Goal: Task Accomplishment & Management: Use online tool/utility

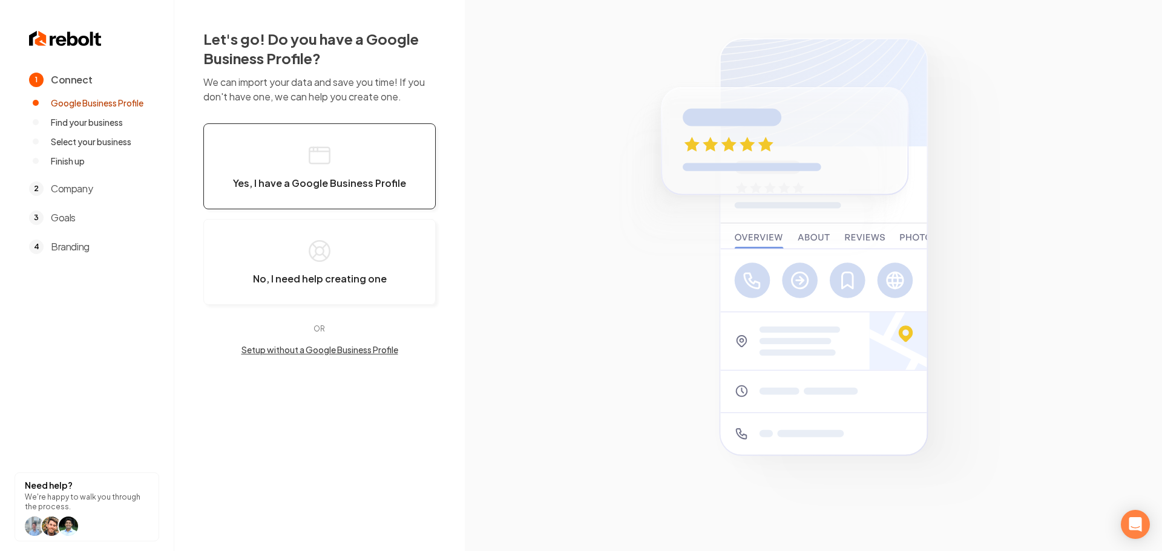
click at [300, 187] on span "Yes, I have a Google Business Profile" at bounding box center [319, 183] width 173 height 12
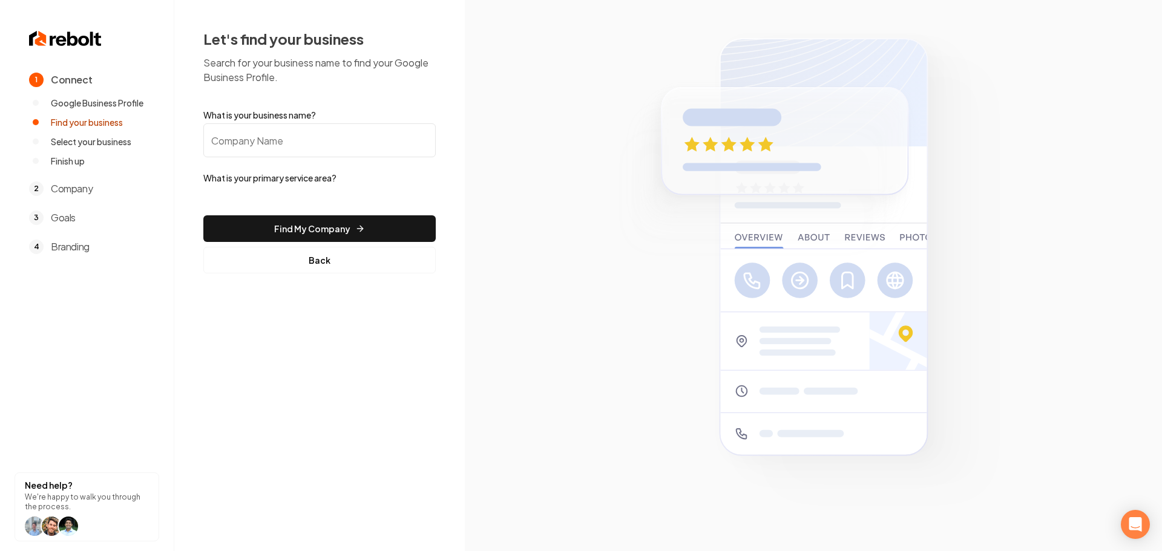
click at [291, 153] on input "What is your business name?" at bounding box center [319, 140] width 232 height 34
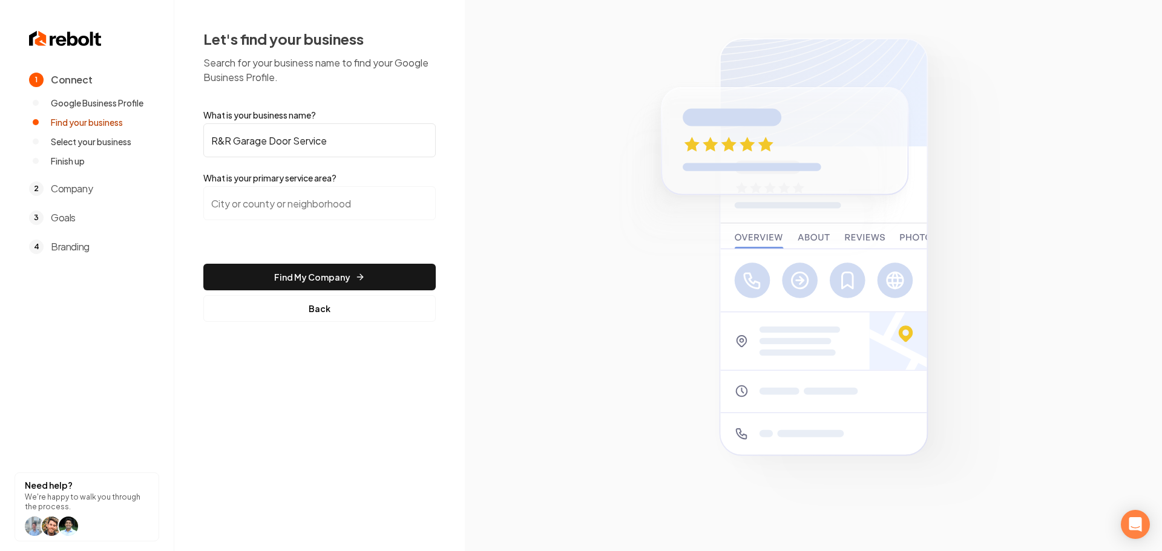
type input "R&R Garage Door Service"
click at [294, 210] on input "search" at bounding box center [319, 203] width 232 height 34
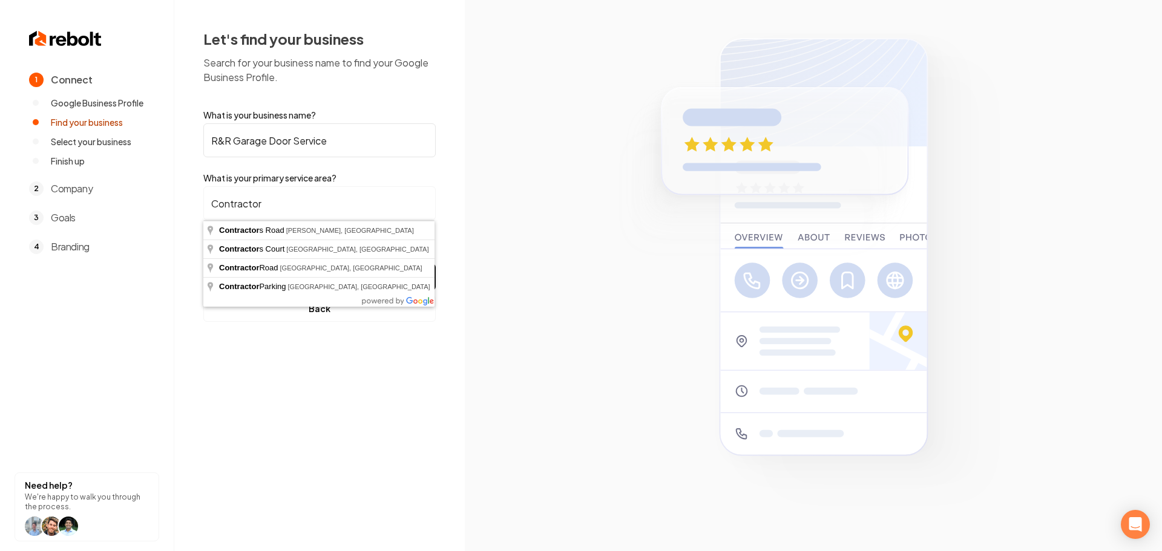
drag, startPoint x: 292, startPoint y: 209, endPoint x: 158, endPoint y: 216, distance: 133.9
click at [158, 216] on div "1 Connect Google Business Profile Find your business Select your business Finis…" at bounding box center [581, 275] width 1162 height 551
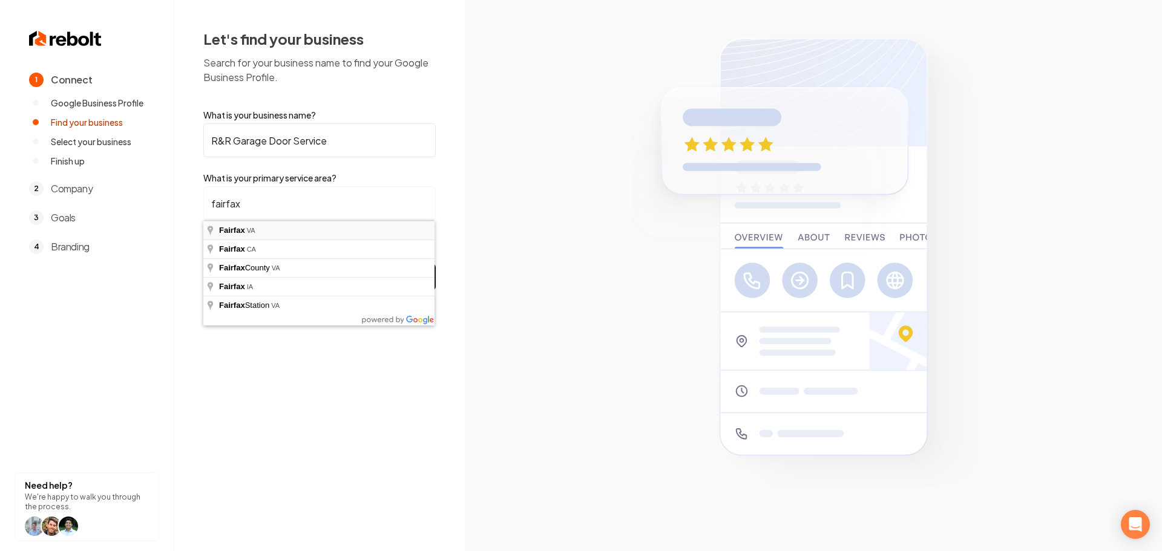
type input "[GEOGRAPHIC_DATA], [GEOGRAPHIC_DATA]"
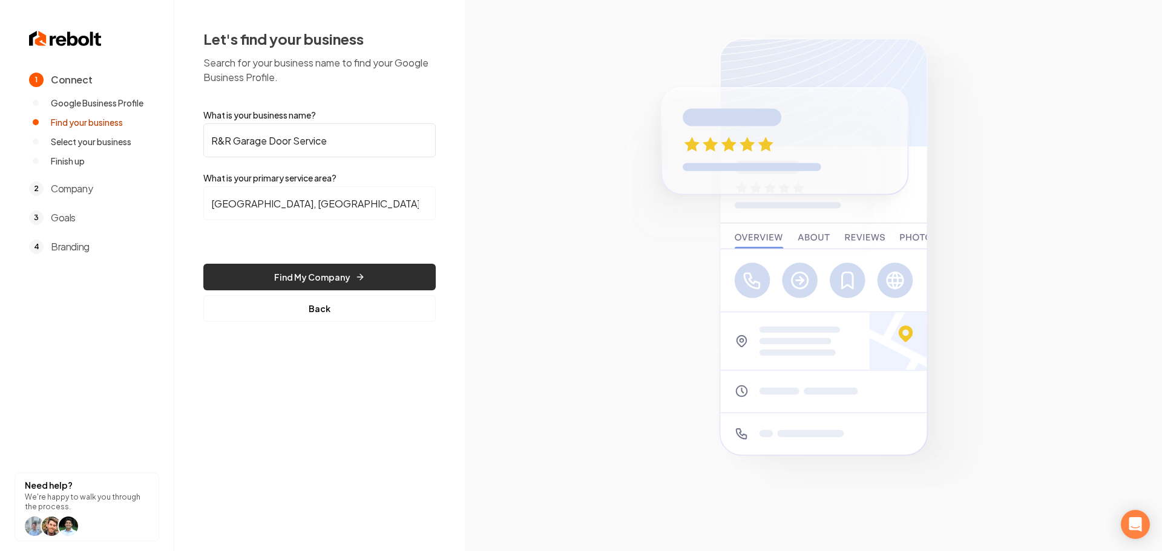
click at [294, 270] on button "Find My Company" at bounding box center [319, 277] width 232 height 27
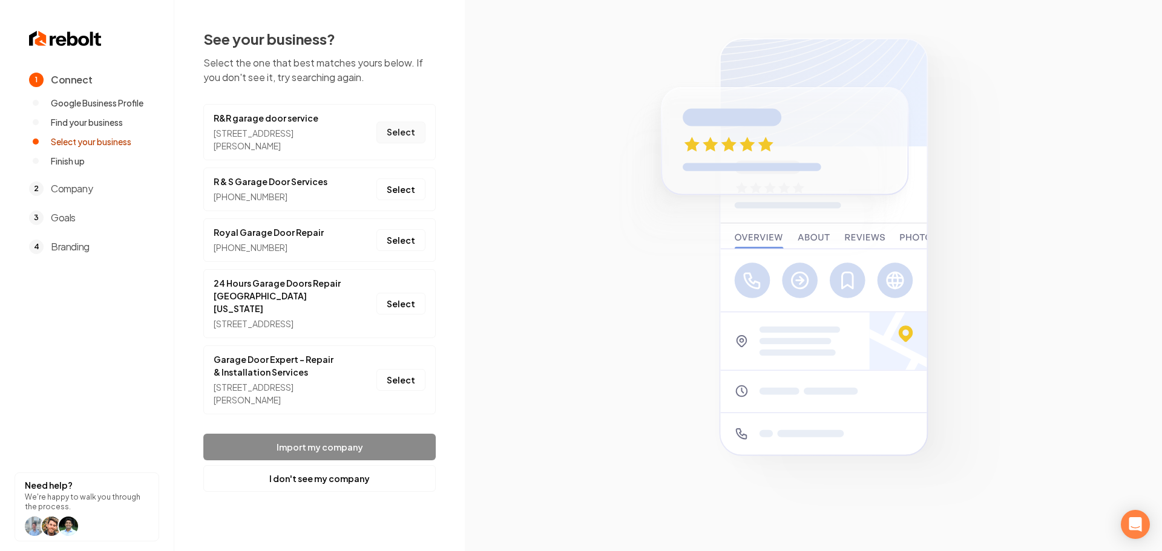
click at [403, 135] on button "Select" at bounding box center [401, 133] width 49 height 22
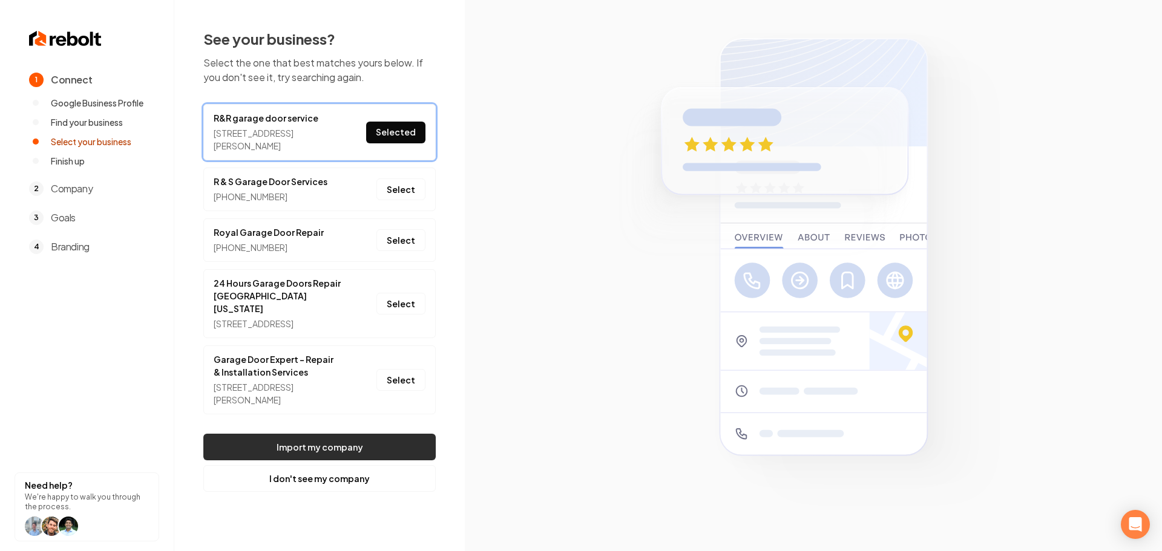
click at [338, 452] on button "Import my company" at bounding box center [319, 447] width 232 height 27
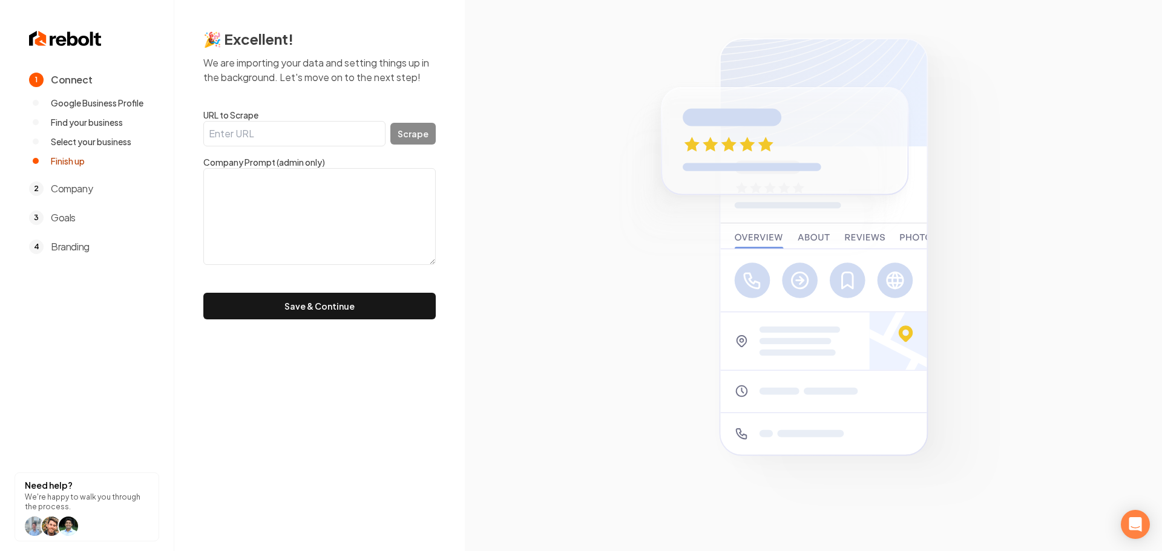
click at [305, 121] on input "URL to Scrape" at bounding box center [294, 133] width 182 height 25
click at [286, 134] on input "URL to Scrape" at bounding box center [294, 133] width 182 height 25
paste input "[DOMAIN_NAME]"
type input "[DOMAIN_NAME]"
click at [418, 138] on div "[DOMAIN_NAME] Scrape" at bounding box center [319, 133] width 232 height 25
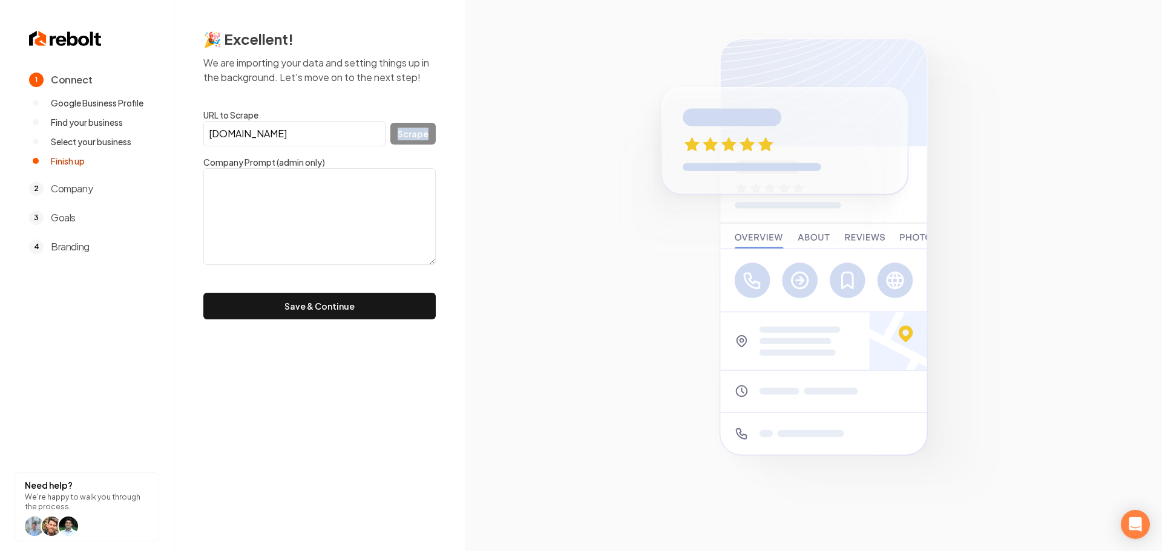
click at [418, 138] on div "[DOMAIN_NAME] Scrape" at bounding box center [319, 133] width 232 height 25
click at [400, 156] on label "Company Prompt (admin only)" at bounding box center [319, 162] width 232 height 12
drag, startPoint x: 348, startPoint y: 136, endPoint x: 209, endPoint y: 134, distance: 139.2
click at [209, 134] on input "[DOMAIN_NAME]" at bounding box center [294, 133] width 182 height 25
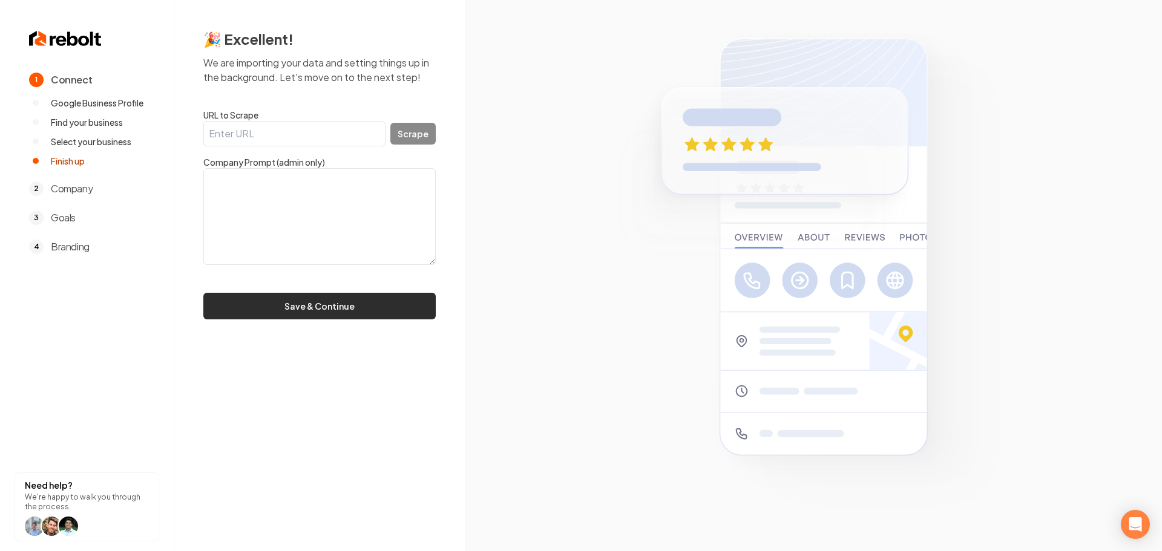
click at [343, 309] on button "Save & Continue" at bounding box center [319, 306] width 232 height 27
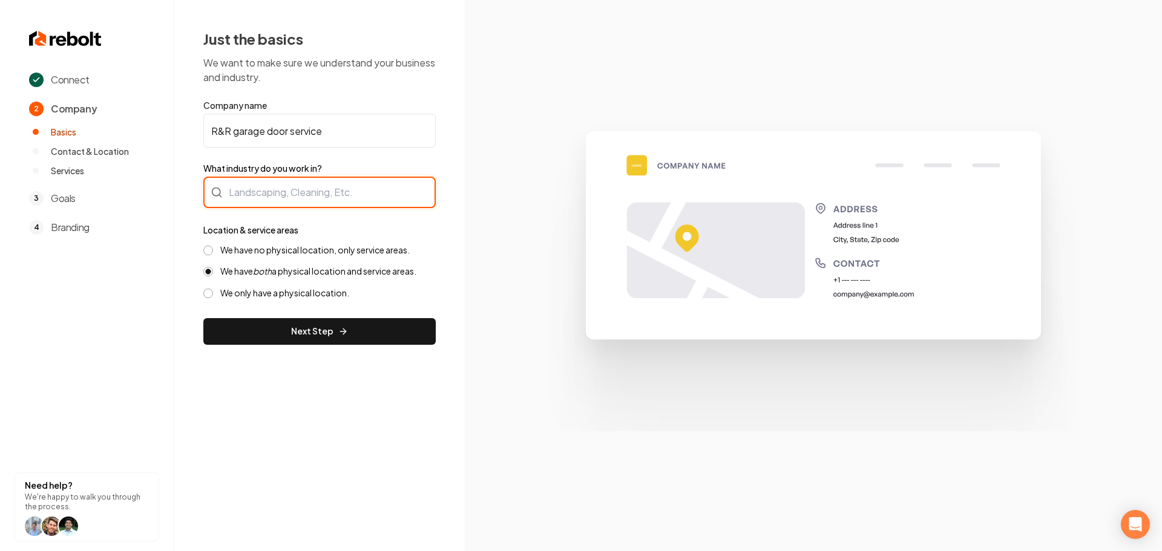
click at [275, 191] on div at bounding box center [319, 192] width 232 height 31
type input "Contractor"
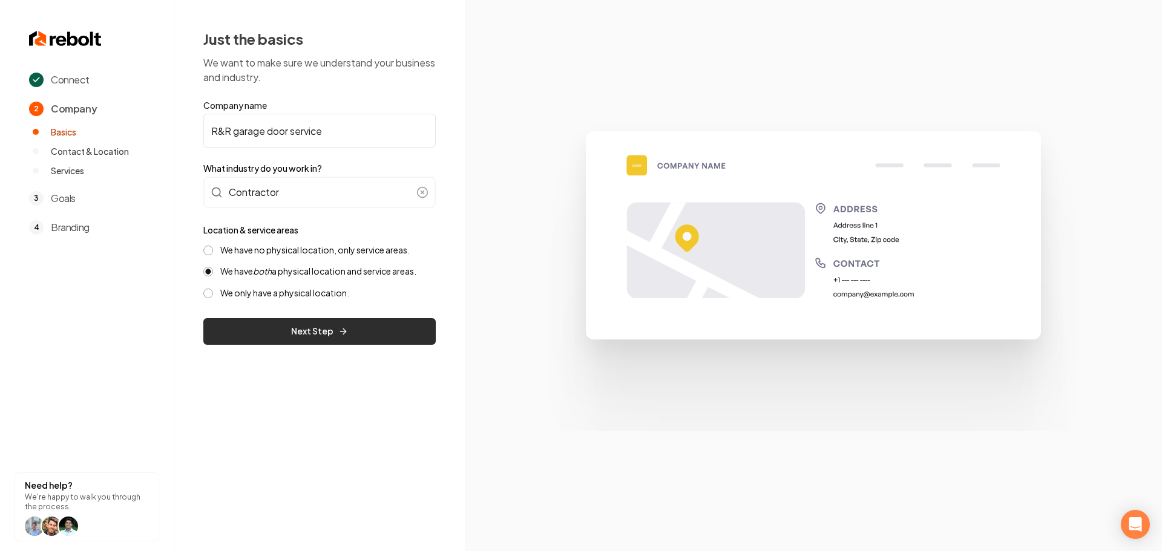
click at [309, 331] on button "Next Step" at bounding box center [319, 331] width 232 height 27
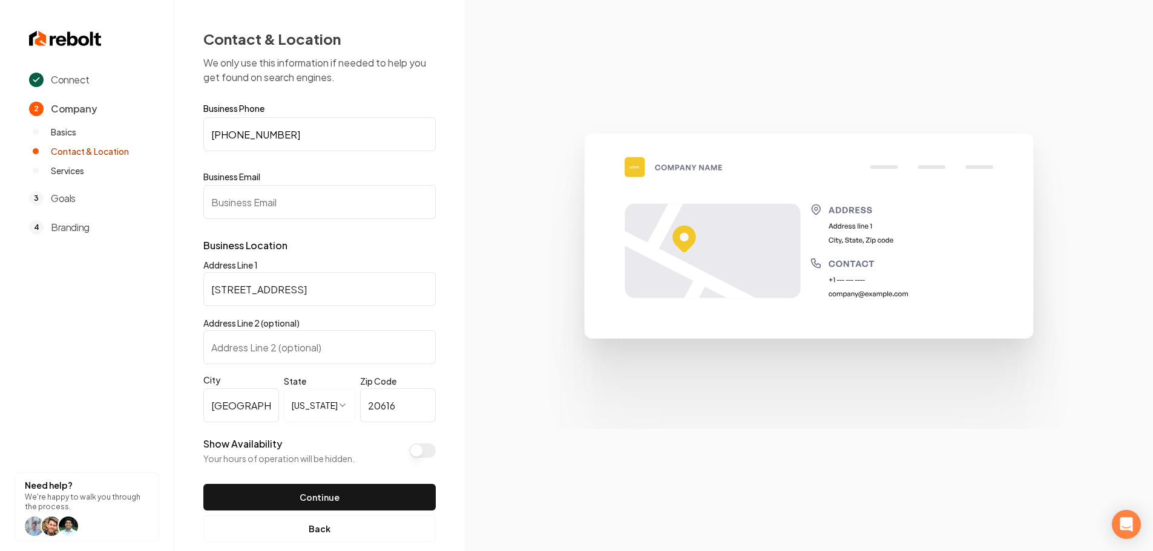
click at [268, 200] on input "Business Email" at bounding box center [319, 202] width 232 height 34
click at [286, 193] on input "Business Email" at bounding box center [319, 202] width 232 height 34
paste input "[EMAIL_ADDRESS][DOMAIN_NAME]"
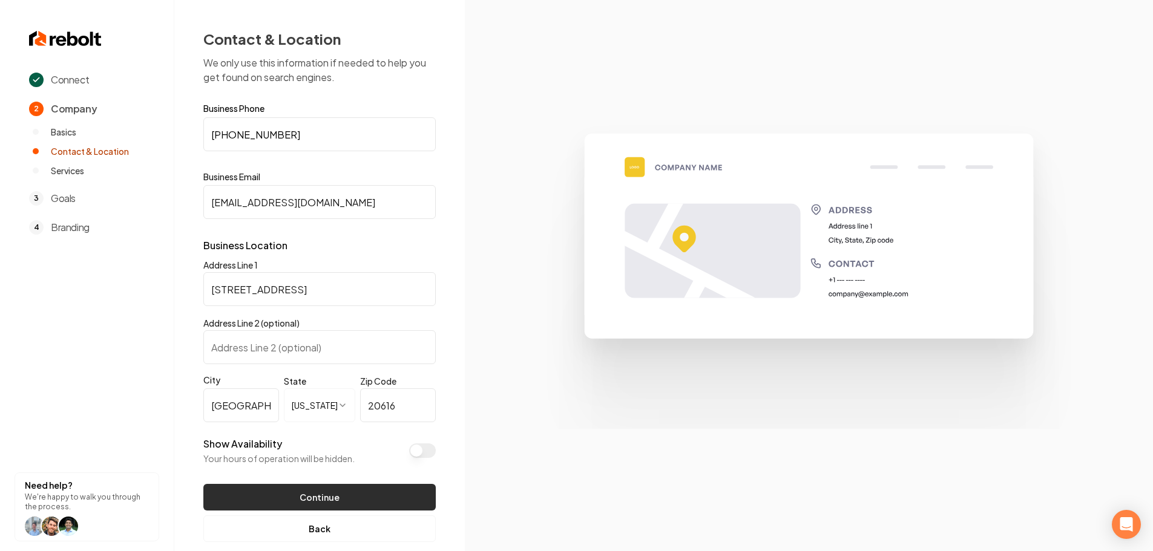
type input "[EMAIL_ADDRESS][DOMAIN_NAME]"
click at [320, 501] on button "Continue" at bounding box center [319, 497] width 232 height 27
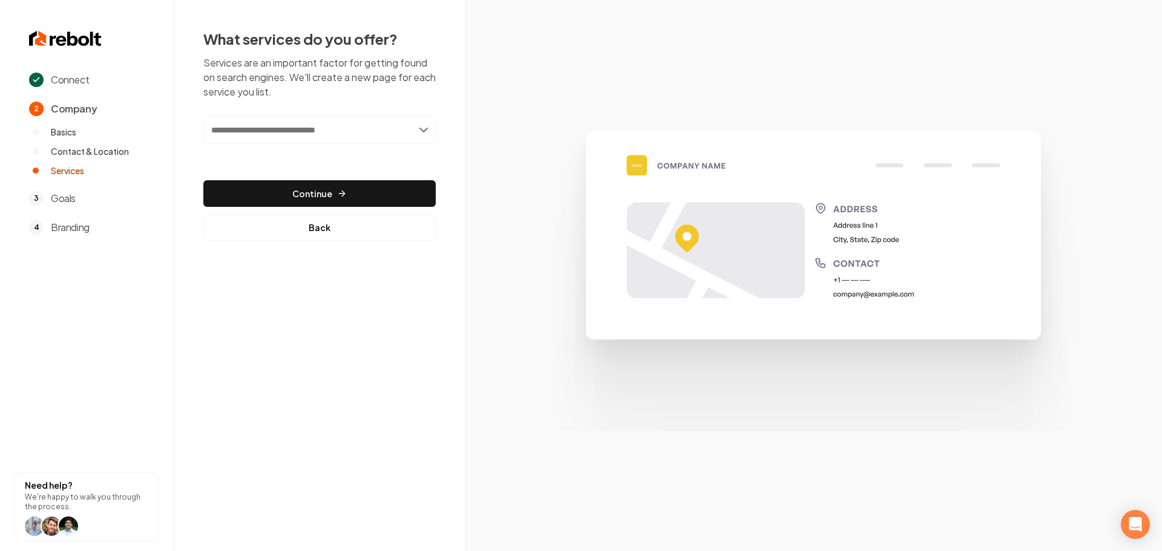
click at [380, 133] on input "text" at bounding box center [319, 130] width 232 height 28
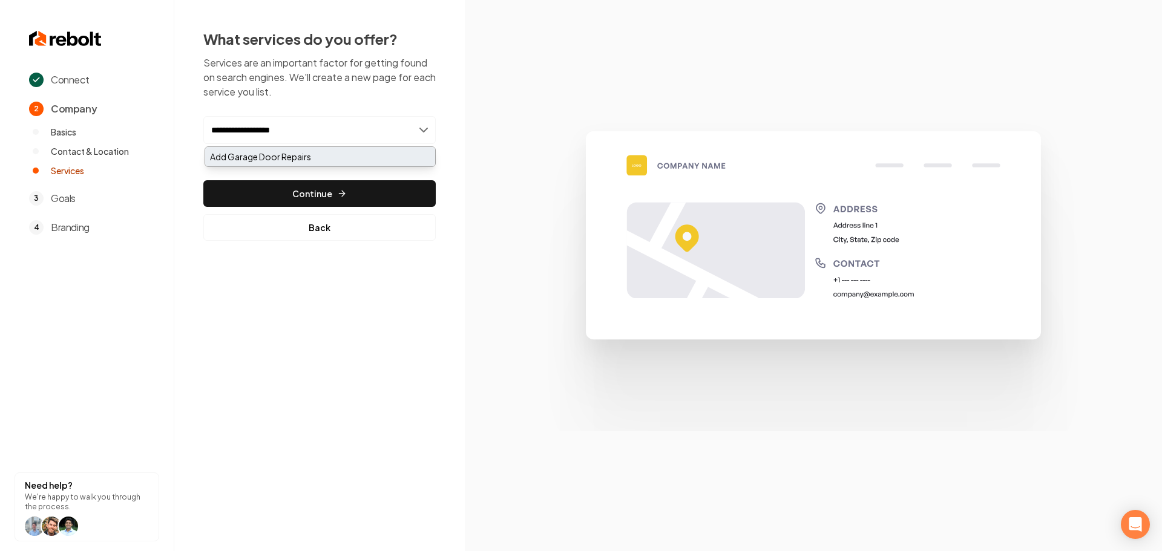
type input "**********"
click at [351, 152] on div "Add Garage Door Repairs" at bounding box center [320, 156] width 230 height 19
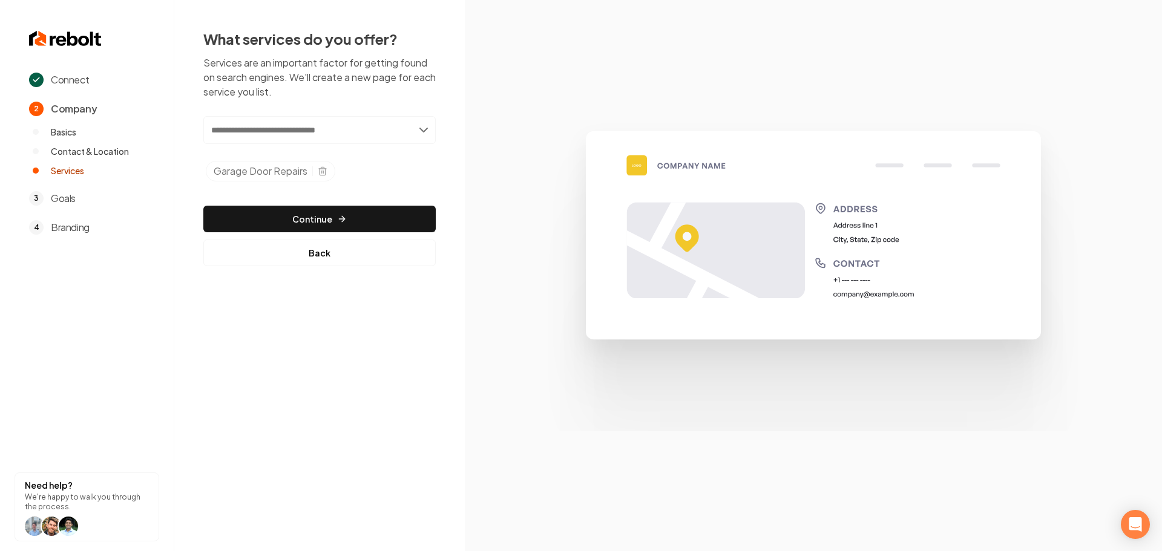
click at [344, 142] on input "text" at bounding box center [319, 130] width 232 height 28
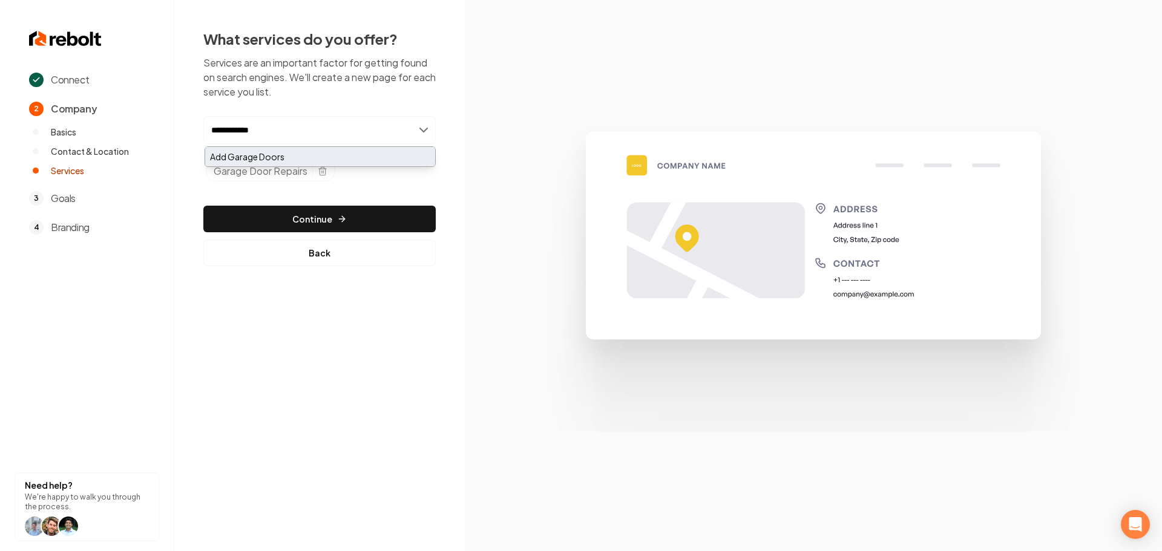
type input "**********"
click at [283, 163] on div "Add Garage Doors" at bounding box center [320, 156] width 230 height 19
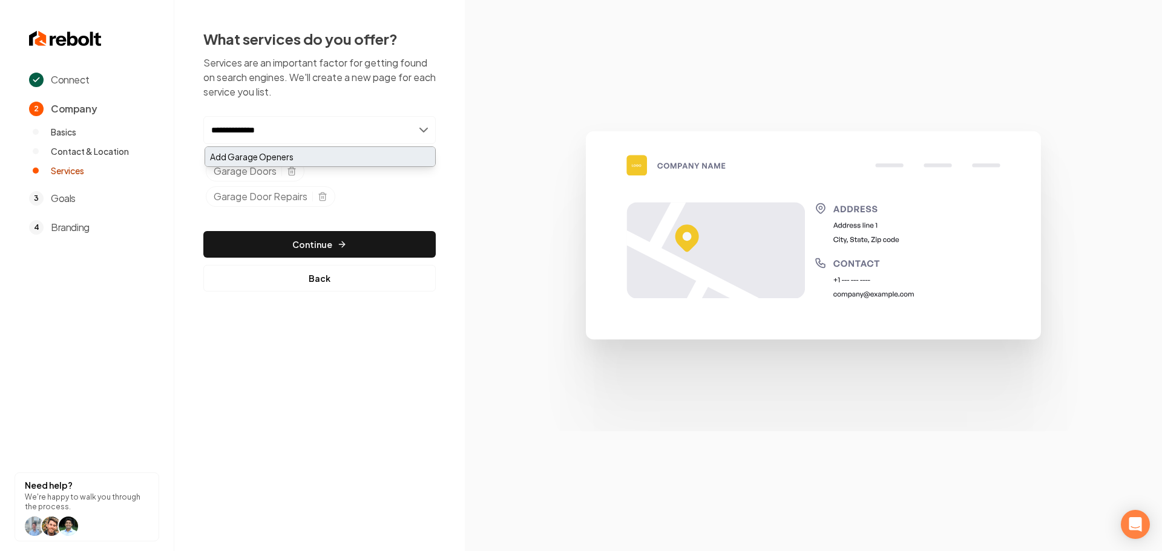
type input "**********"
click at [299, 157] on div "Add Garage Openers" at bounding box center [320, 156] width 230 height 19
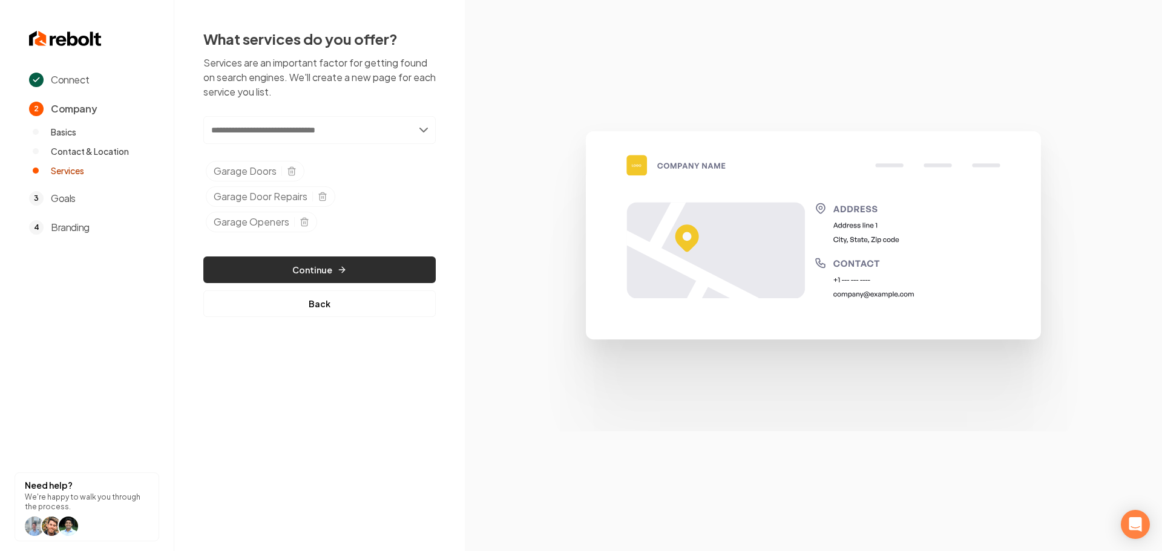
click at [305, 279] on button "Continue" at bounding box center [319, 270] width 232 height 27
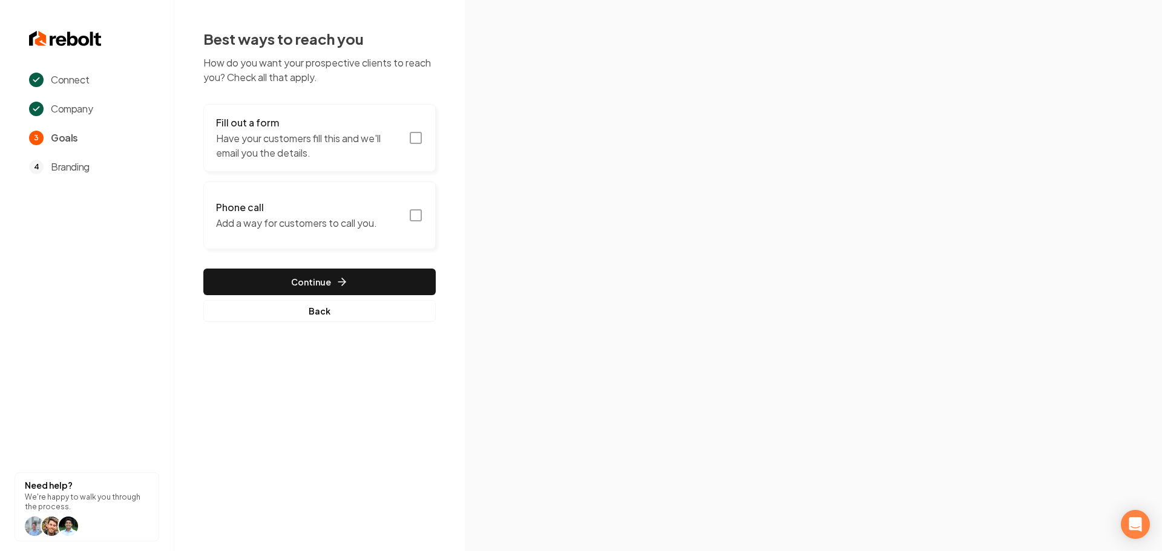
click at [423, 143] on button "Fill out a form Have your customers fill this and we'll email you the details." at bounding box center [319, 138] width 232 height 68
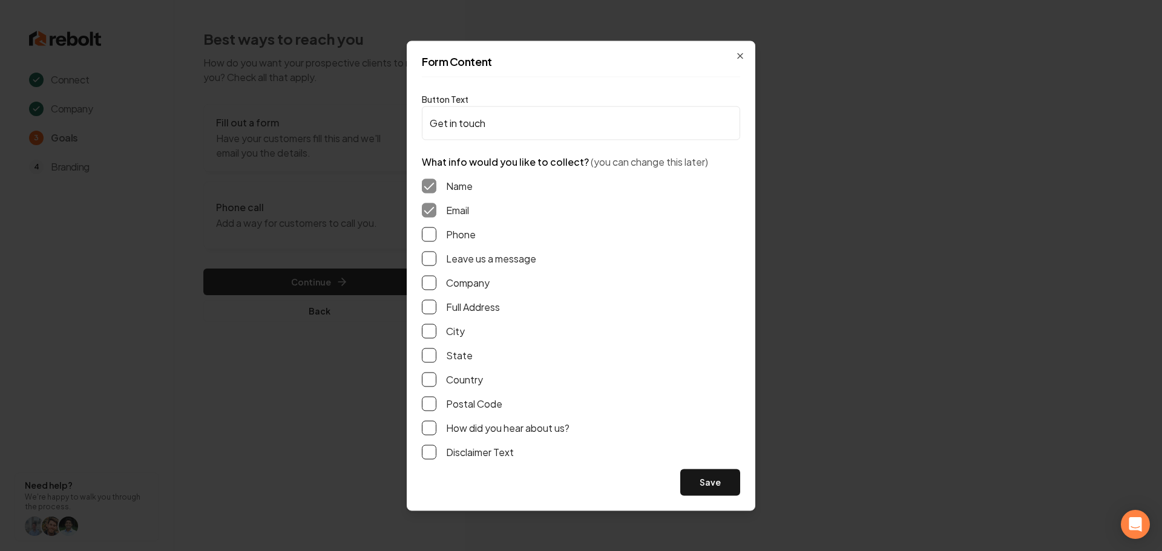
click at [429, 234] on button "Phone" at bounding box center [429, 234] width 15 height 15
click at [430, 262] on button "Leave us a message" at bounding box center [429, 258] width 15 height 15
click at [428, 310] on button "Full Address" at bounding box center [429, 307] width 15 height 15
click at [716, 490] on button "Save" at bounding box center [710, 482] width 60 height 27
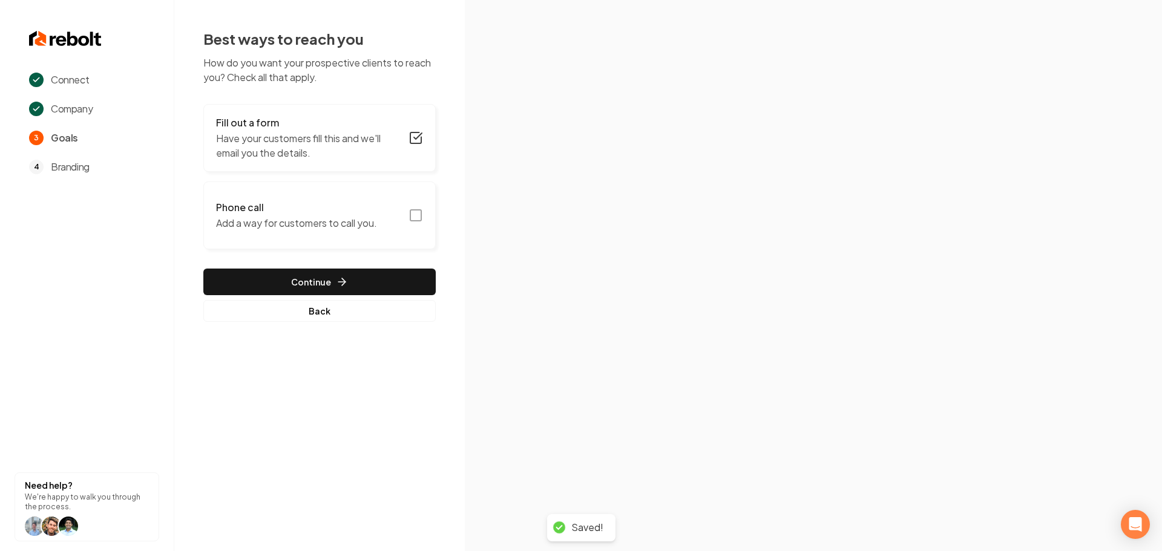
click at [415, 223] on button "Phone call Add a way for customers to call you." at bounding box center [319, 216] width 232 height 68
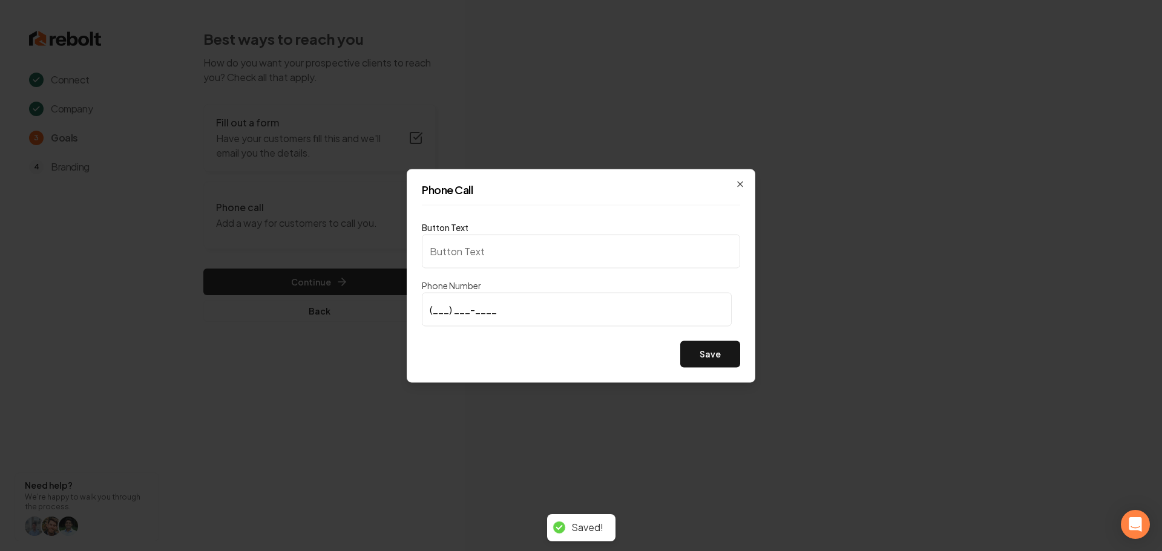
type input "Call us"
type input "[PHONE_NUMBER]"
click at [707, 358] on button "Save" at bounding box center [710, 354] width 60 height 27
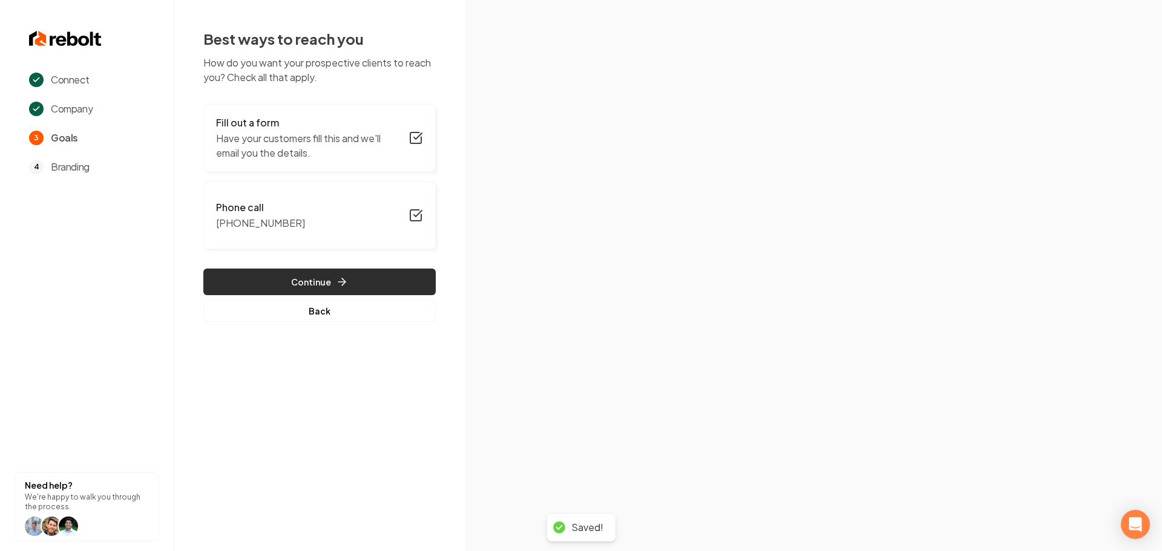
click at [381, 282] on button "Continue" at bounding box center [319, 282] width 232 height 27
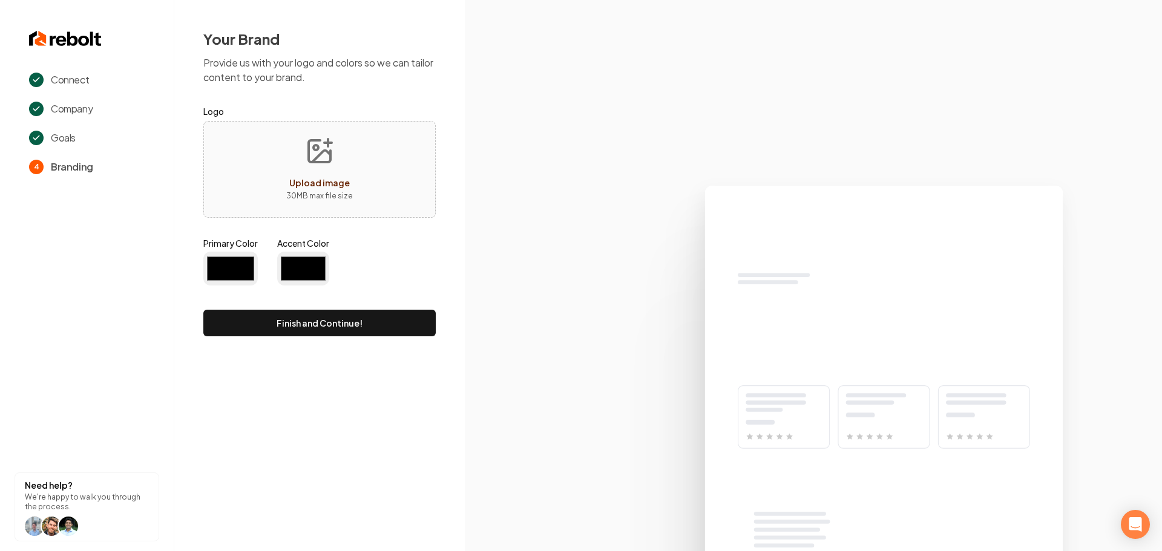
type input "#194d33"
type input "#70be00"
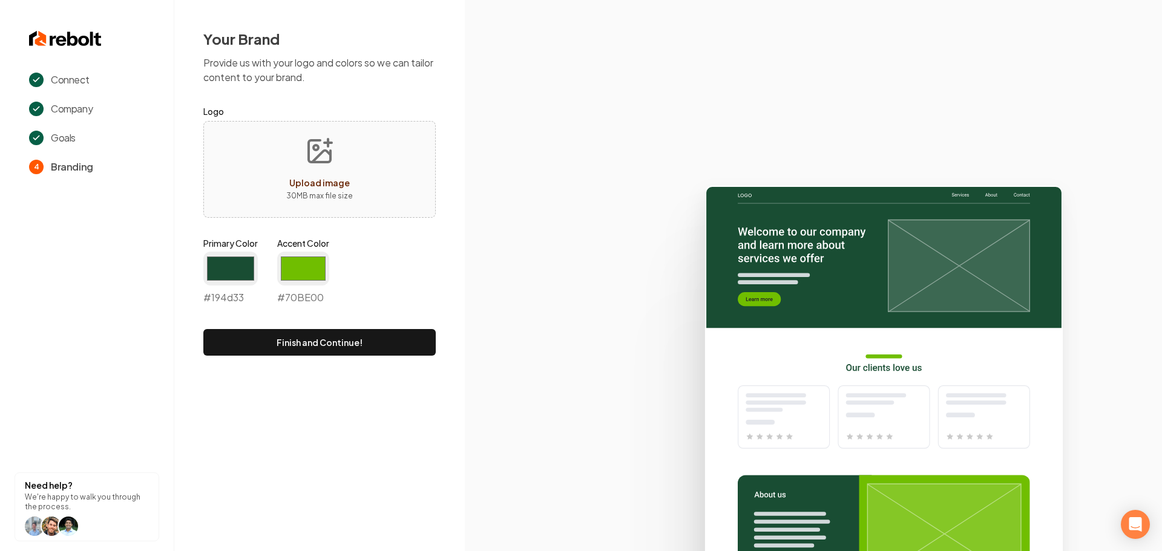
click at [344, 194] on p "30 MB max file size" at bounding box center [319, 196] width 67 height 12
type input "**********"
click at [225, 271] on input "#194d33" at bounding box center [230, 269] width 54 height 34
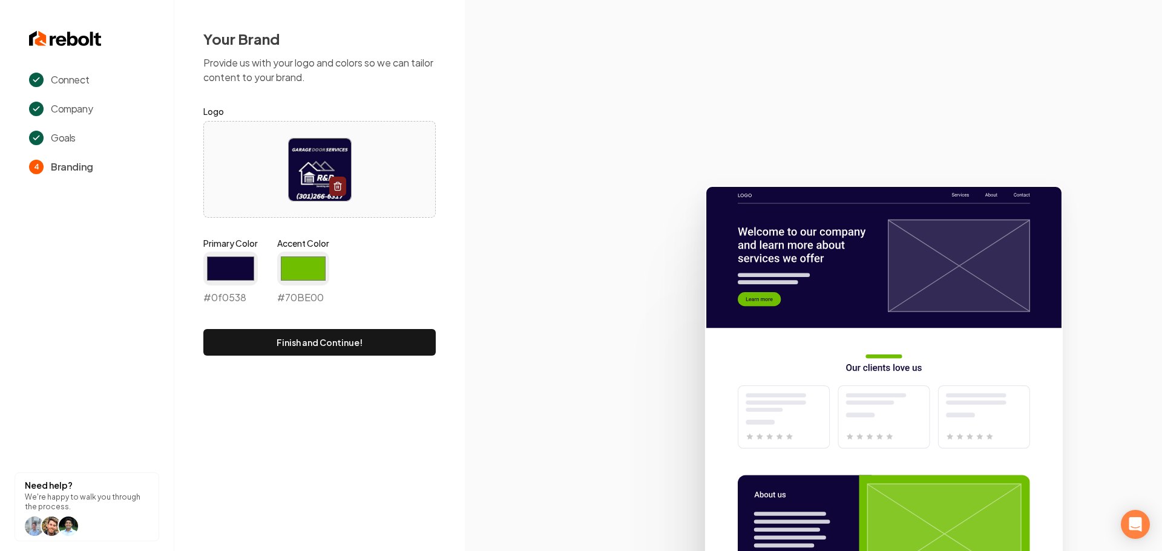
type input "#0f0538"
click at [427, 271] on div "Primary Color #0f0538 #0f0538 Accent Color #70be00 #70BE00" at bounding box center [319, 273] width 232 height 73
click at [312, 277] on input "#70be00" at bounding box center [303, 269] width 52 height 34
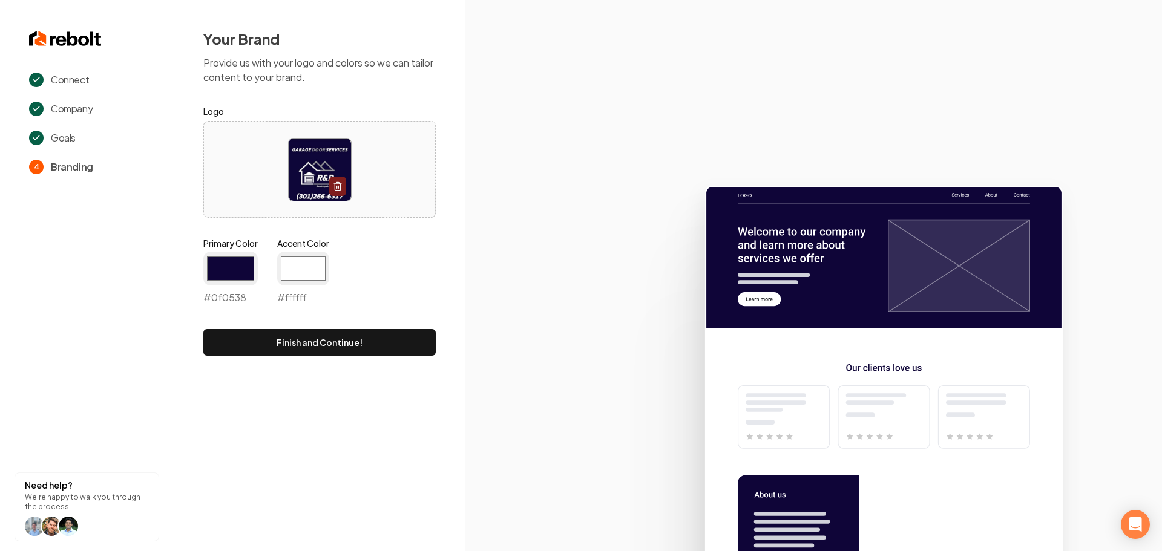
type input "#ffffff"
click at [492, 307] on icon at bounding box center [813, 364] width 697 height 376
click at [375, 351] on button "Finish and Continue!" at bounding box center [319, 342] width 232 height 27
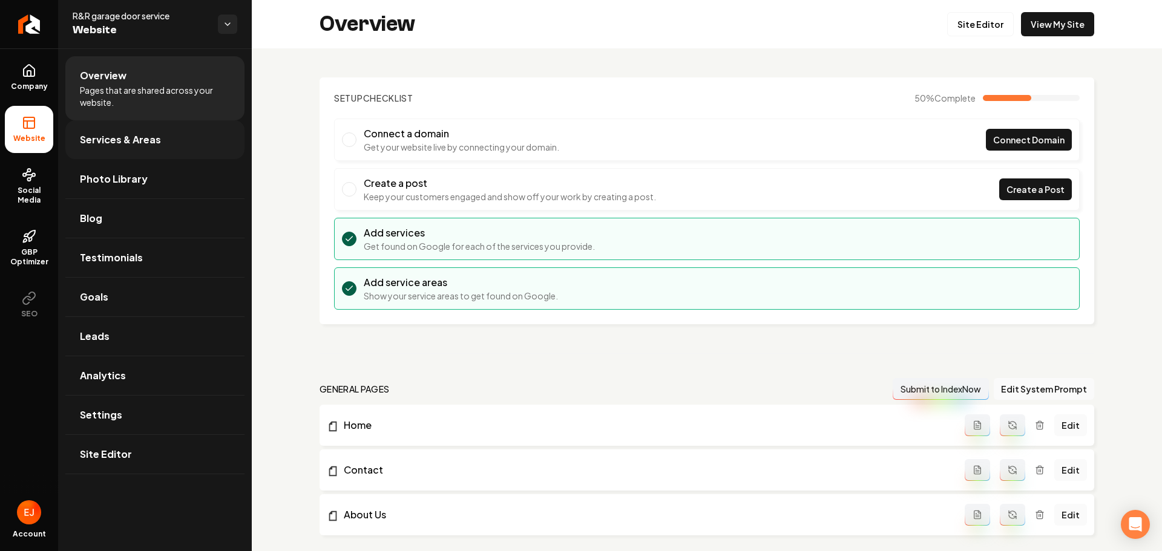
click at [150, 140] on span "Services & Areas" at bounding box center [120, 140] width 81 height 15
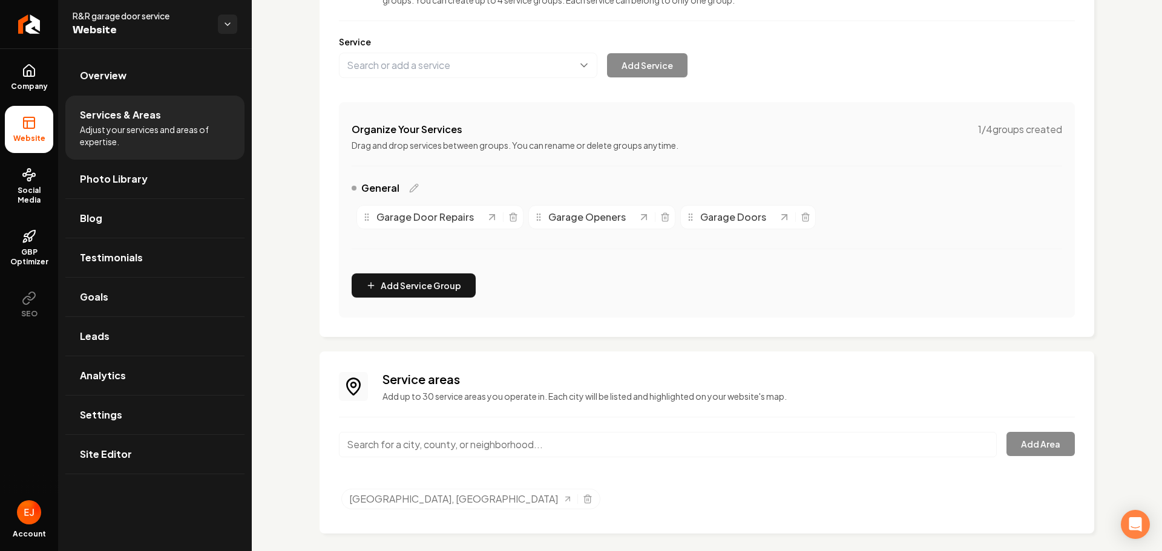
scroll to position [146, 0]
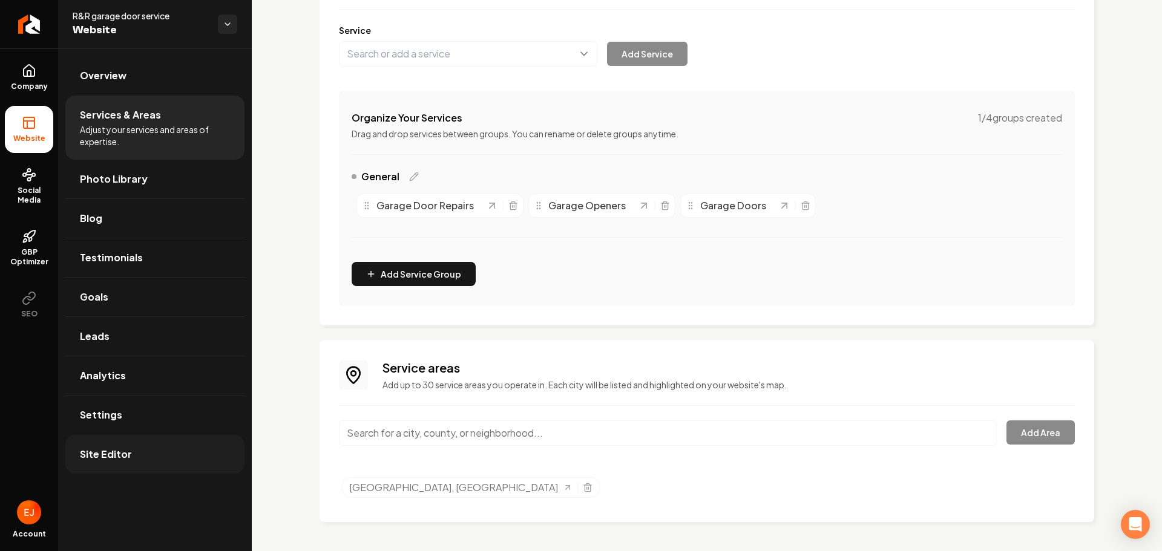
click at [141, 448] on link "Site Editor" at bounding box center [154, 454] width 179 height 39
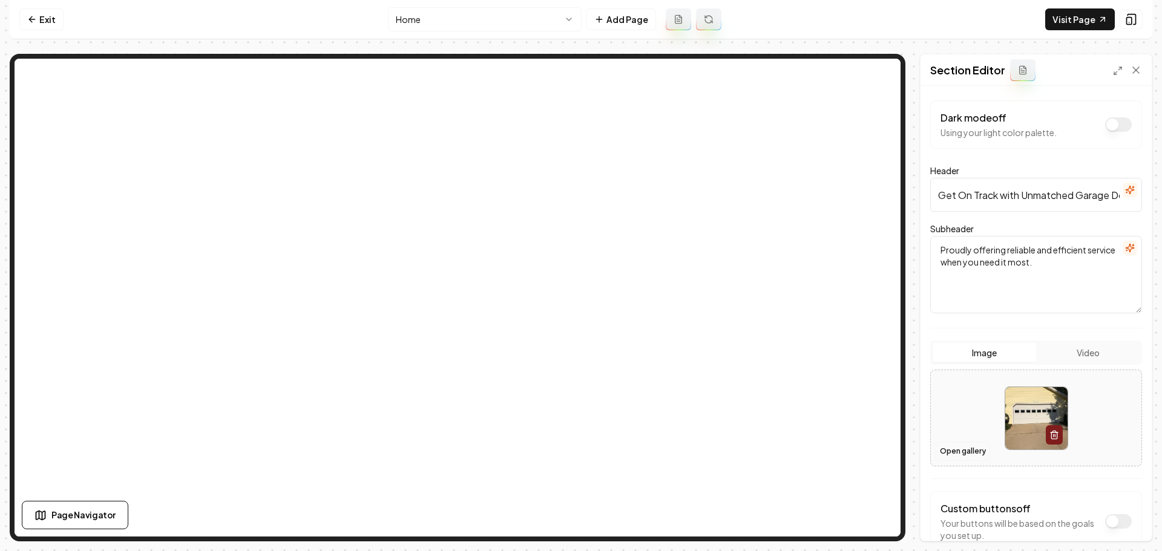
click at [949, 451] on button "Open gallery" at bounding box center [963, 451] width 54 height 19
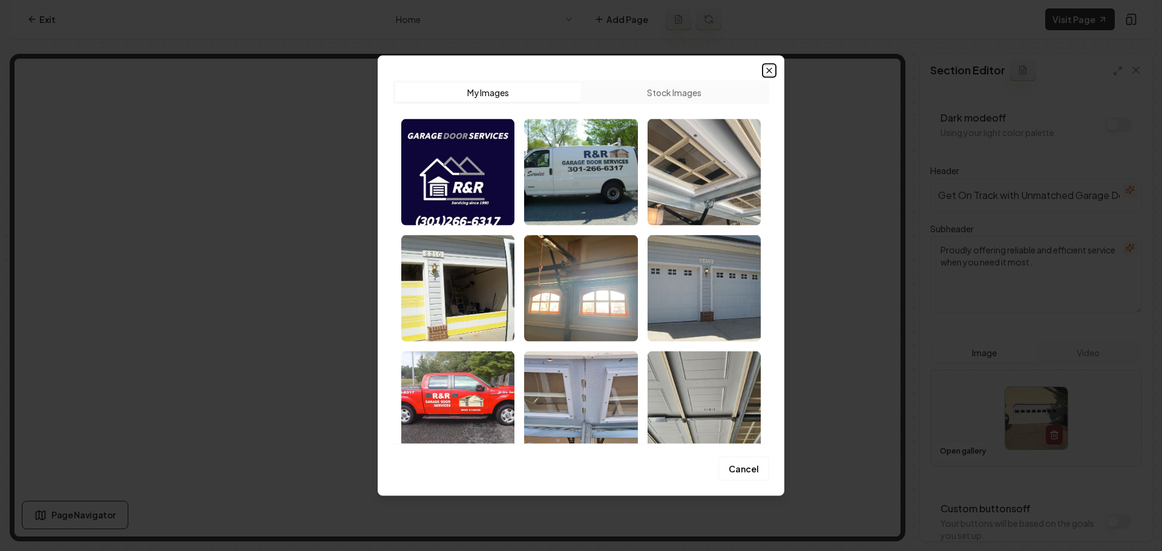
click at [769, 73] on icon "button" at bounding box center [770, 70] width 10 height 10
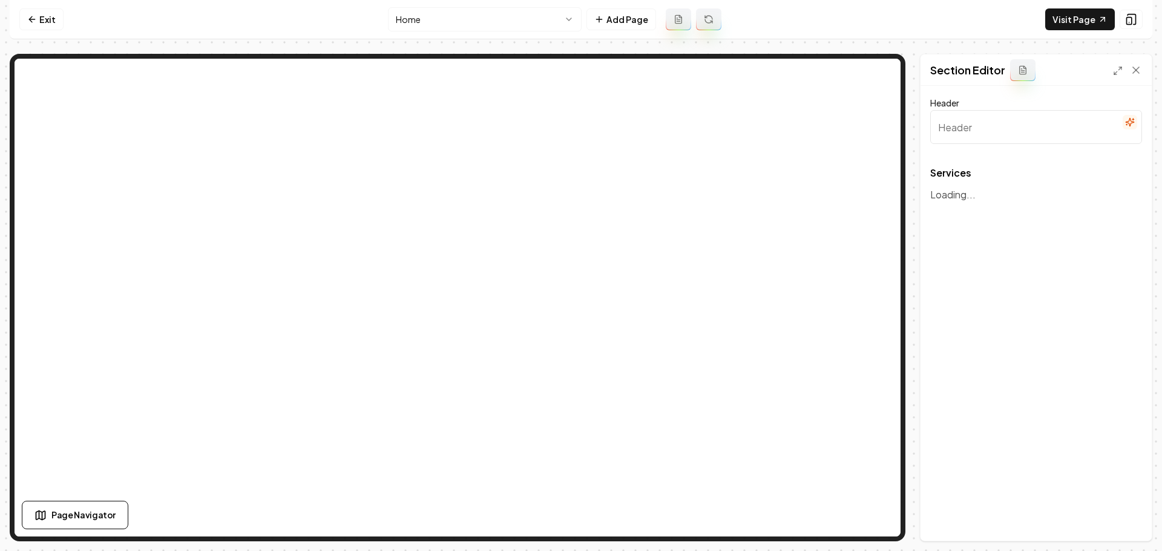
type input "Our Professional Services"
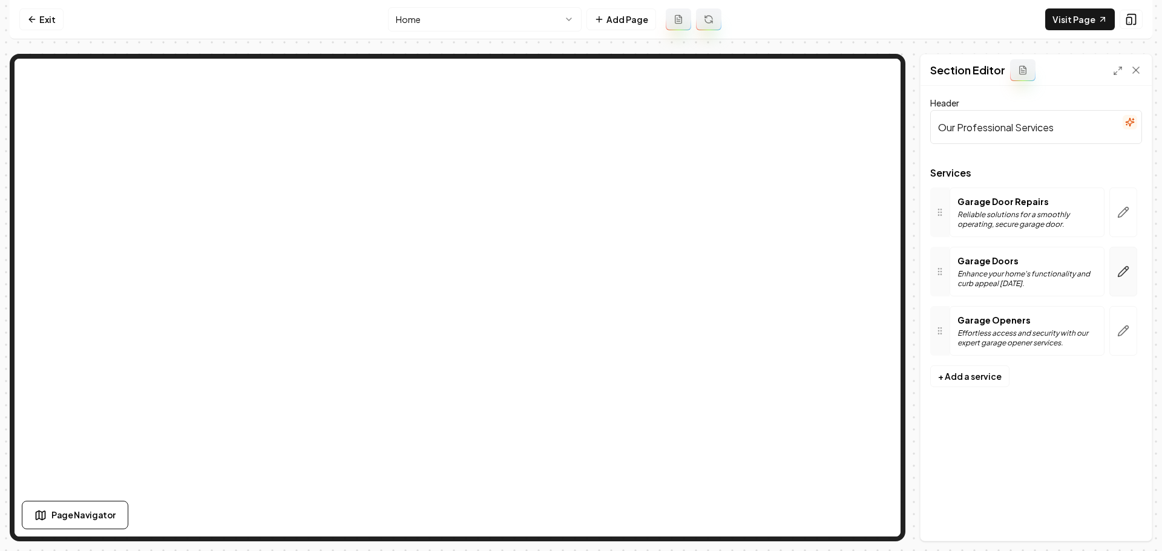
click at [1122, 278] on button "button" at bounding box center [1124, 272] width 28 height 50
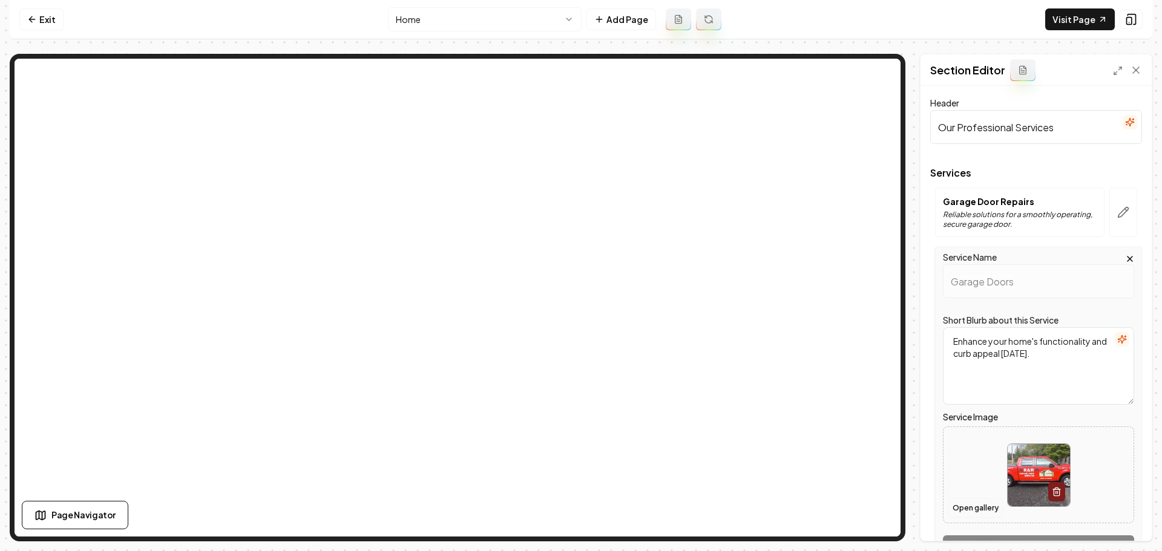
click at [993, 506] on button "Open gallery" at bounding box center [976, 508] width 54 height 19
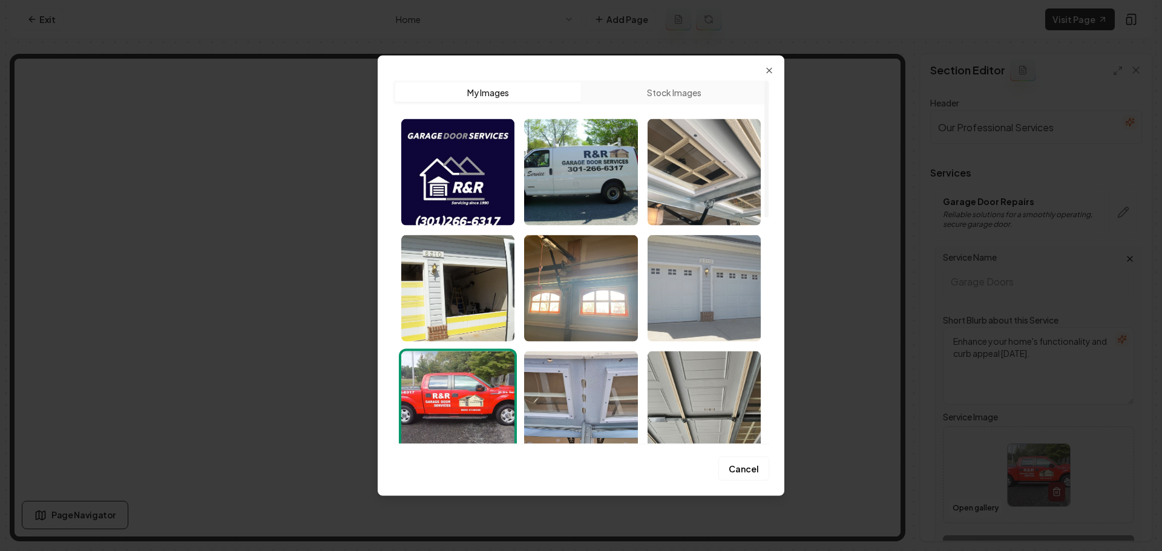
click at [725, 325] on img "Select image image_68af2c7e5c7cd75eb8c92503.jpeg" at bounding box center [704, 288] width 113 height 107
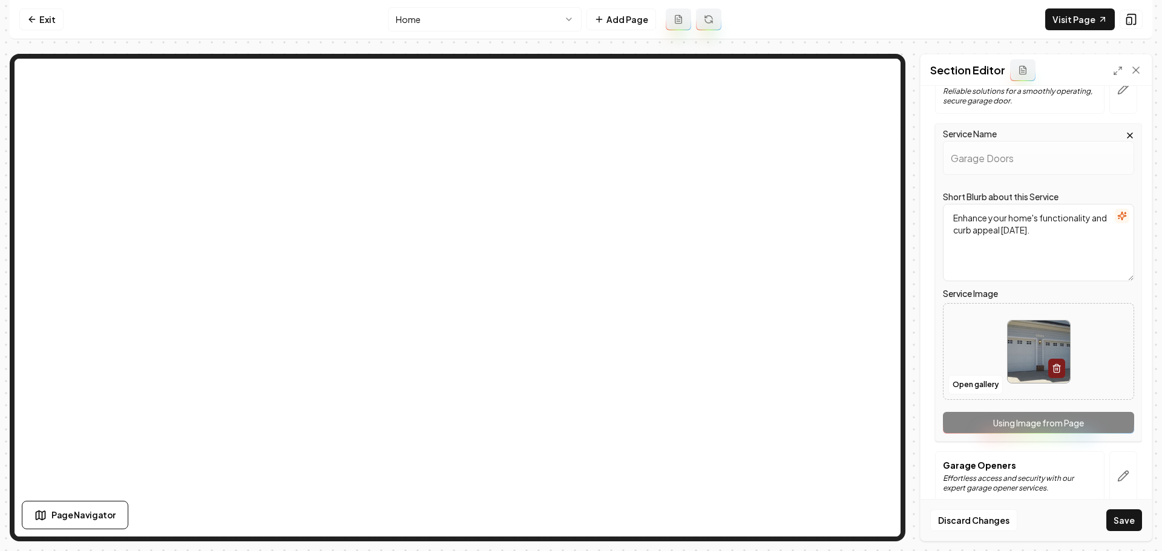
scroll to position [139, 0]
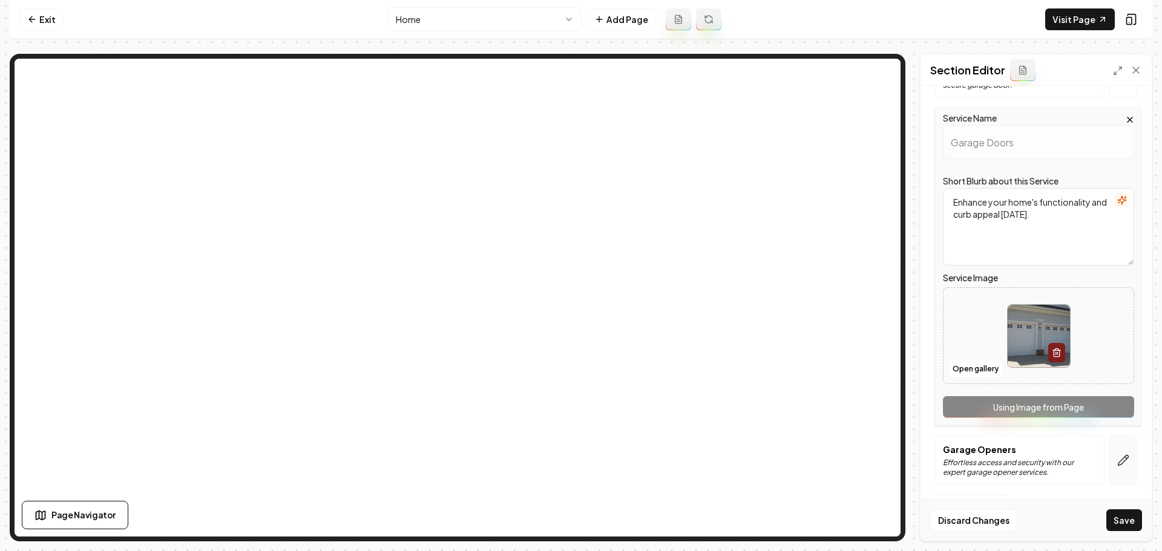
click at [1121, 472] on button "button" at bounding box center [1124, 461] width 28 height 50
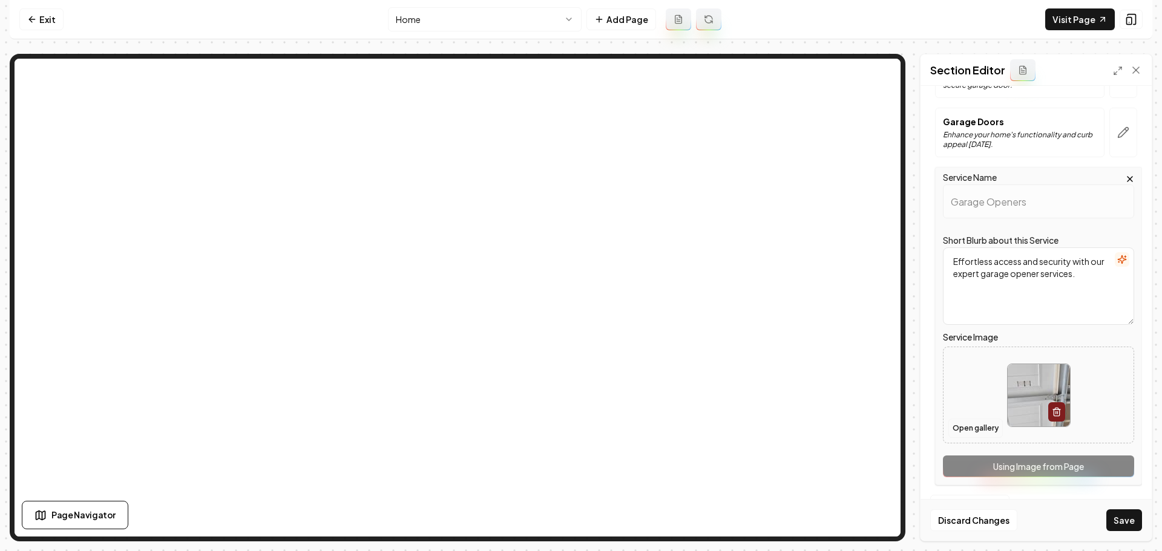
click at [979, 433] on button "Open gallery" at bounding box center [976, 428] width 54 height 19
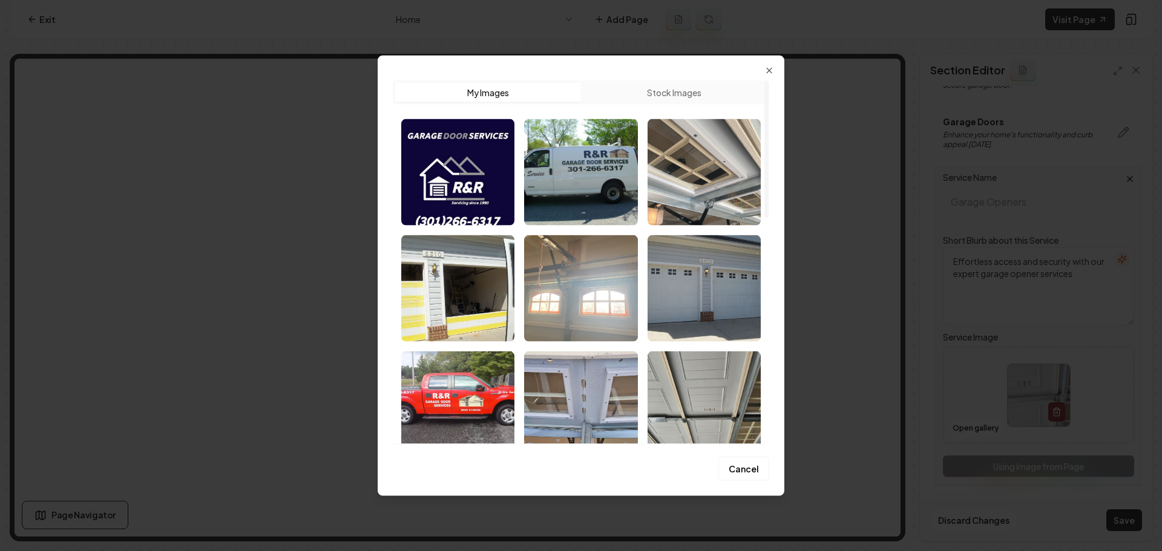
click at [611, 322] on img "Select image image_68af2c7e5c7cd75eb8c926e5.jpeg" at bounding box center [580, 288] width 113 height 107
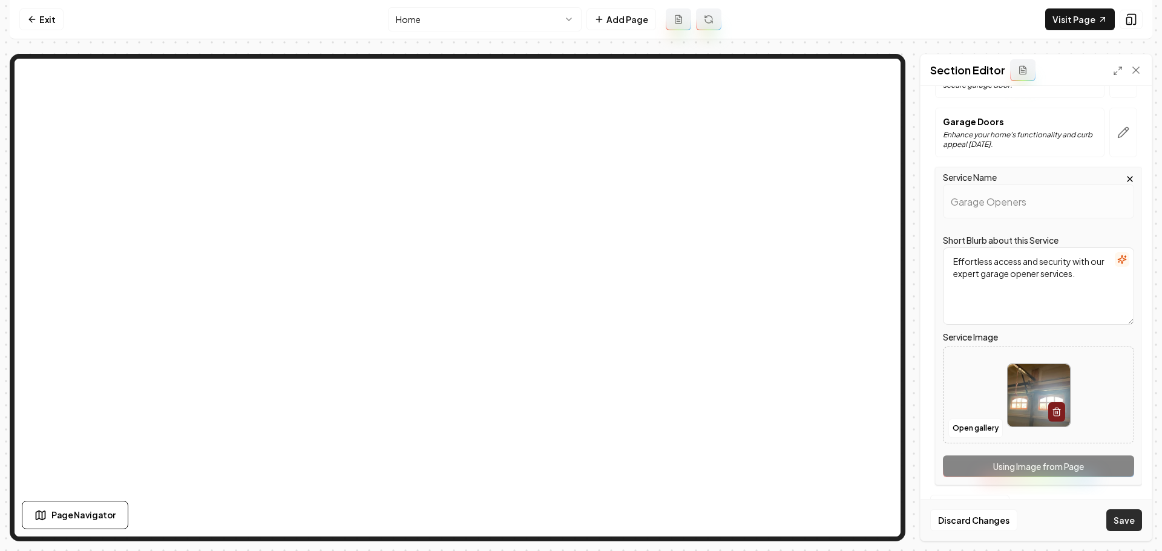
click at [1122, 521] on button "Save" at bounding box center [1125, 521] width 36 height 22
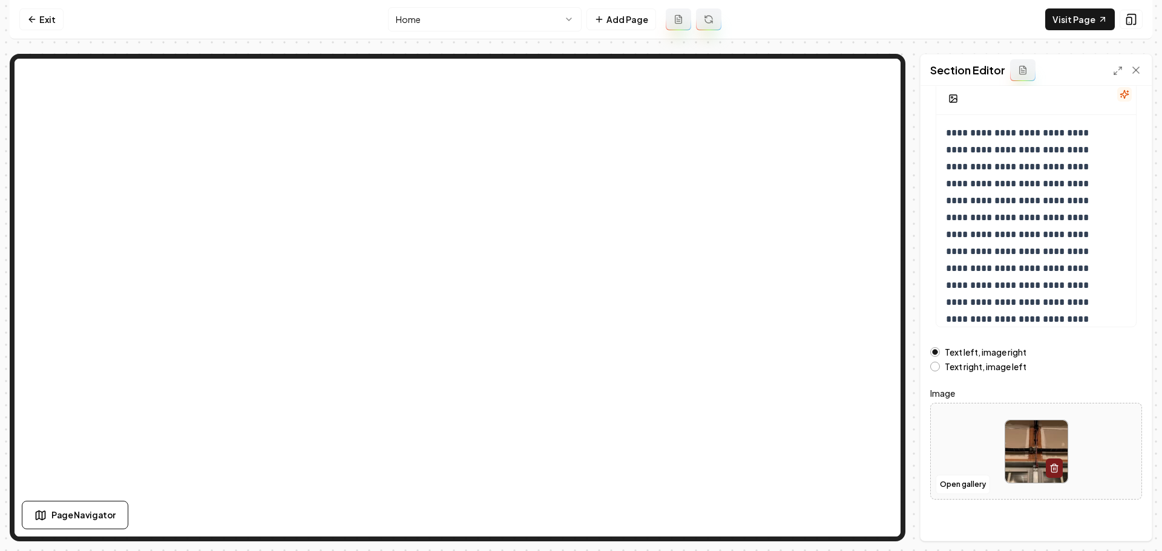
scroll to position [102, 0]
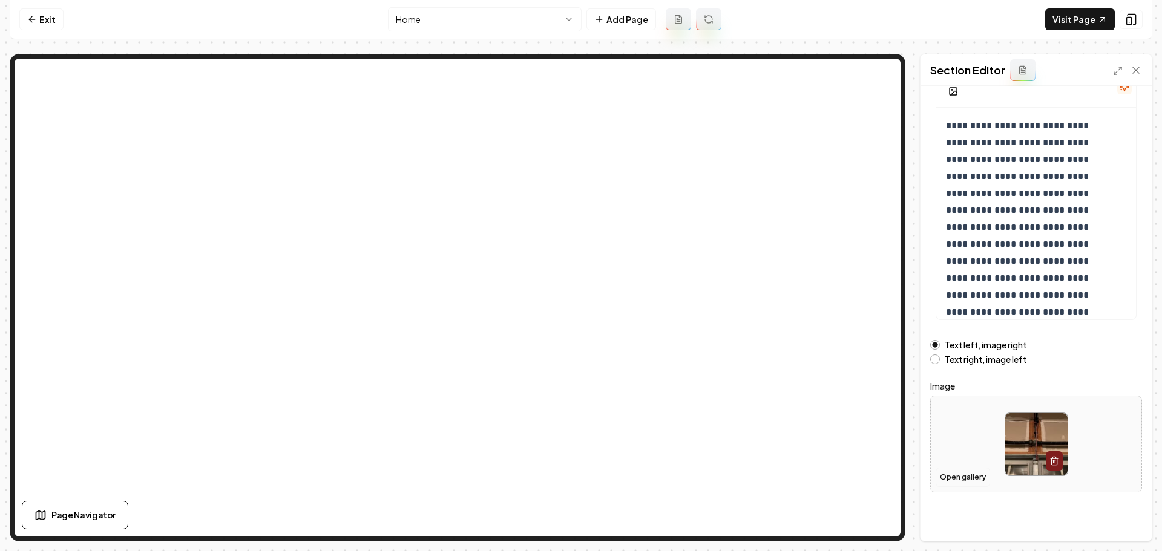
click at [967, 482] on button "Open gallery" at bounding box center [963, 477] width 54 height 19
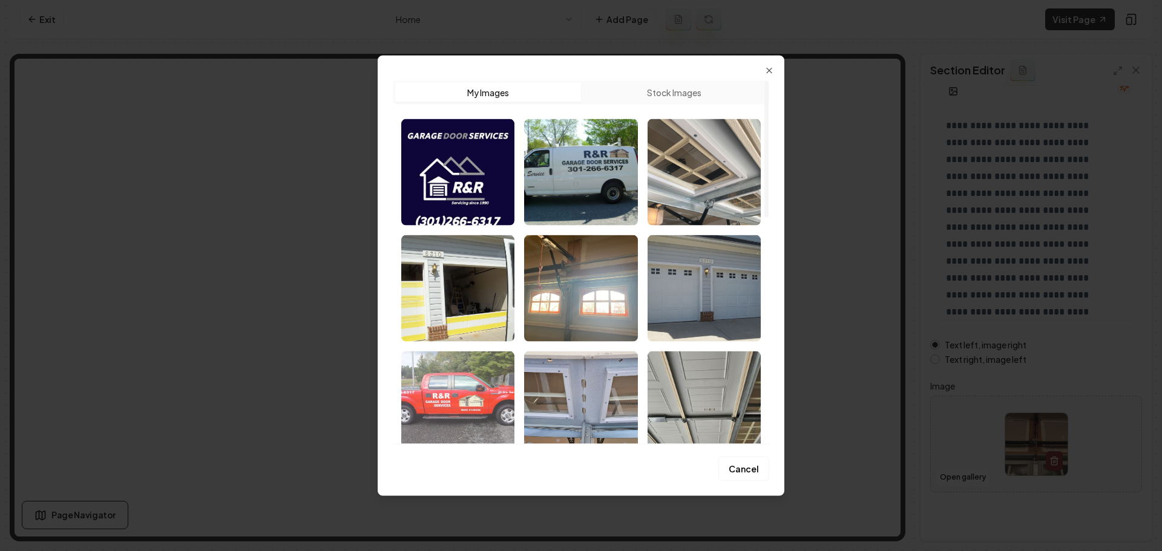
click at [487, 420] on img "Select image image_68af2c7e5c7cd75eb8c924d3.jpeg" at bounding box center [457, 404] width 113 height 107
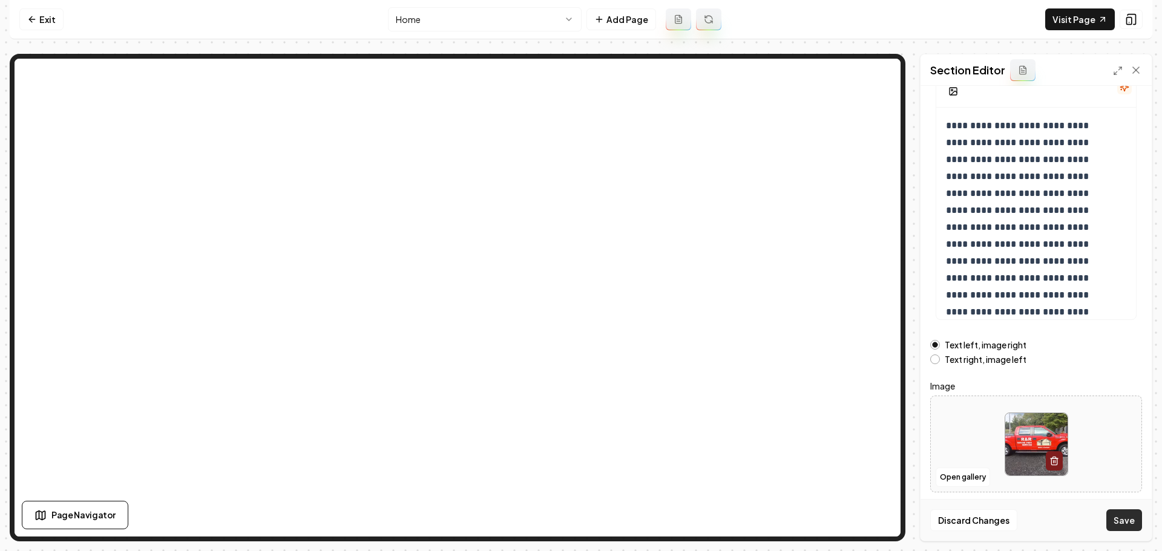
click at [1116, 518] on button "Save" at bounding box center [1125, 521] width 36 height 22
click at [1063, 13] on link "Visit Page" at bounding box center [1080, 19] width 70 height 22
click at [42, 22] on link "Exit" at bounding box center [41, 19] width 44 height 22
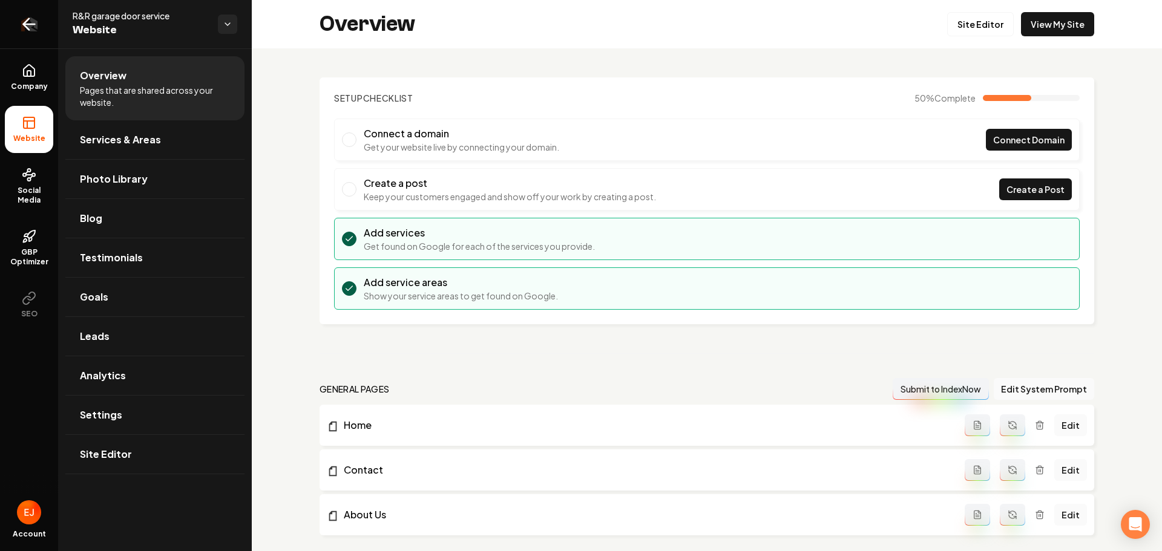
click at [30, 30] on icon "Return to dashboard" at bounding box center [28, 24] width 19 height 19
